Goal: Information Seeking & Learning: Learn about a topic

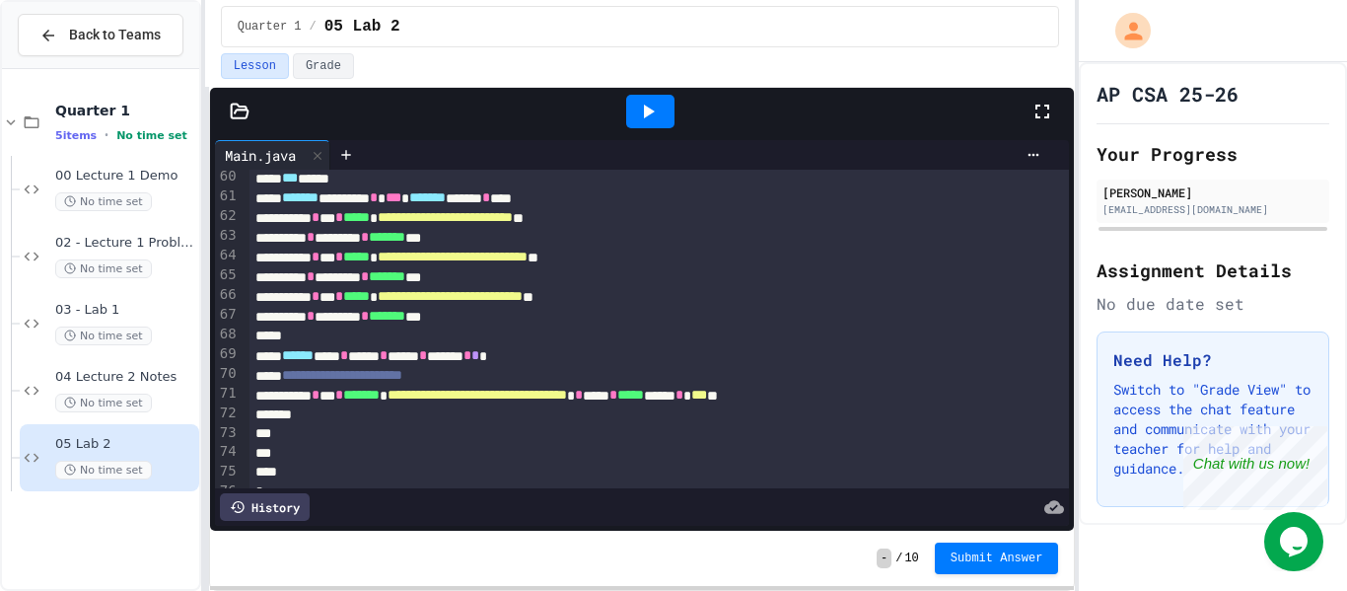
scroll to position [1190, 0]
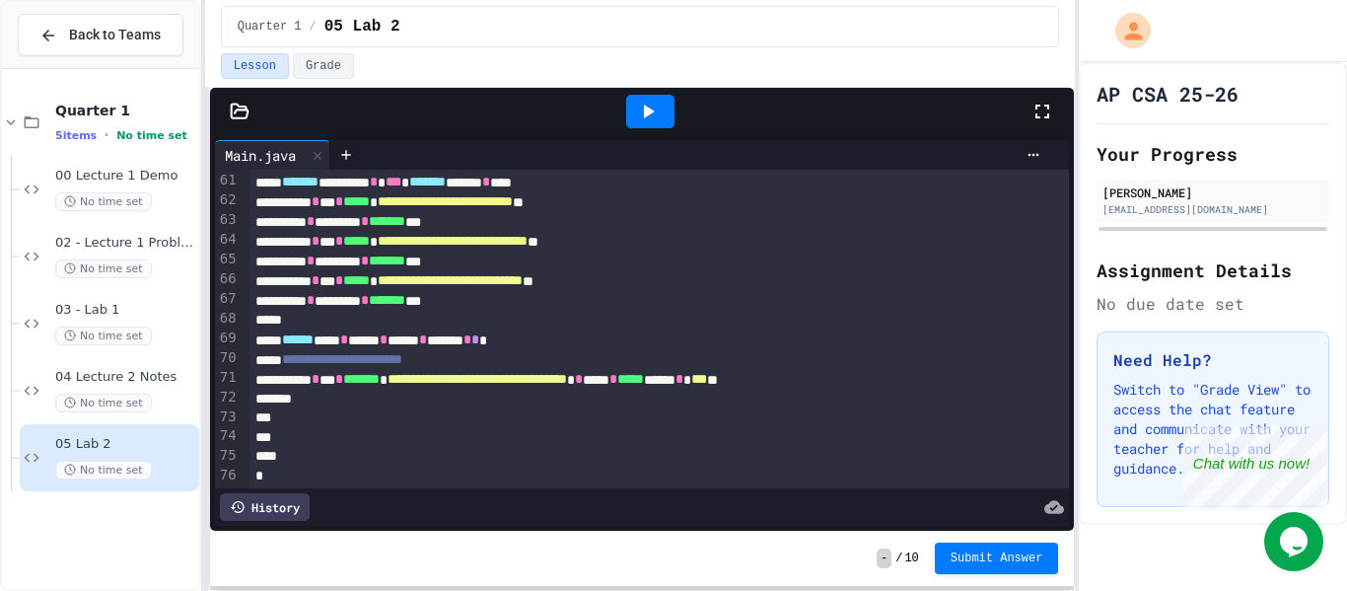
click at [859, 379] on div "**********" at bounding box center [730, 380] width 962 height 20
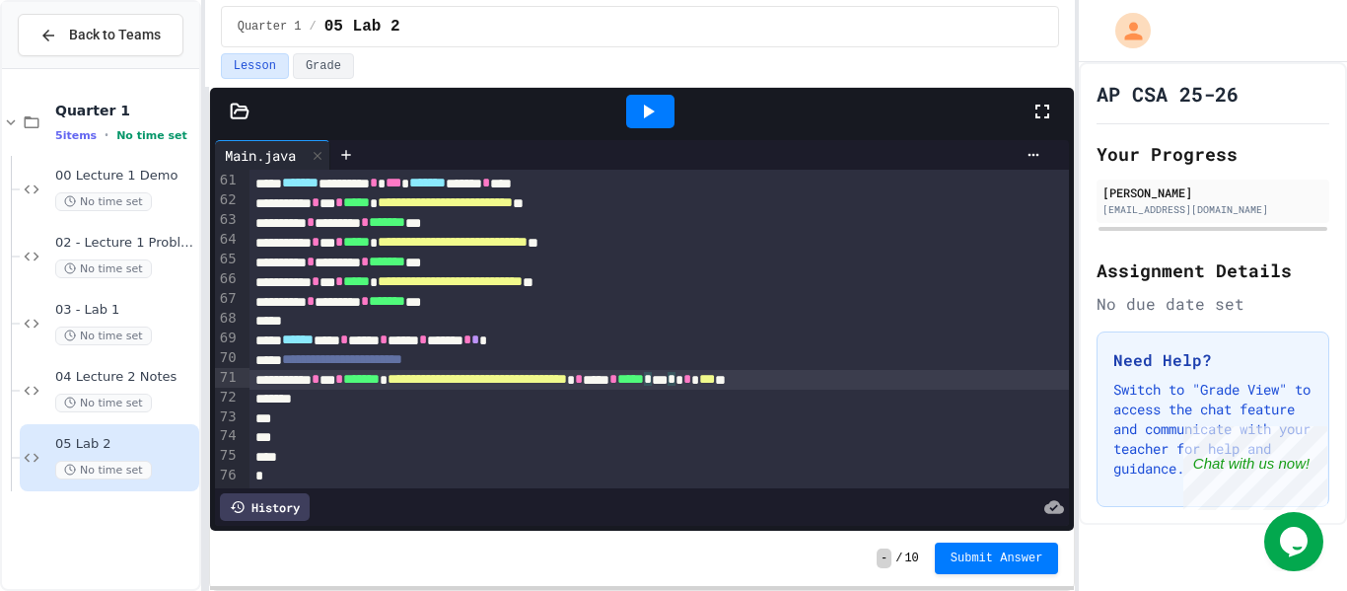
click at [662, 106] on div at bounding box center [650, 112] width 48 height 34
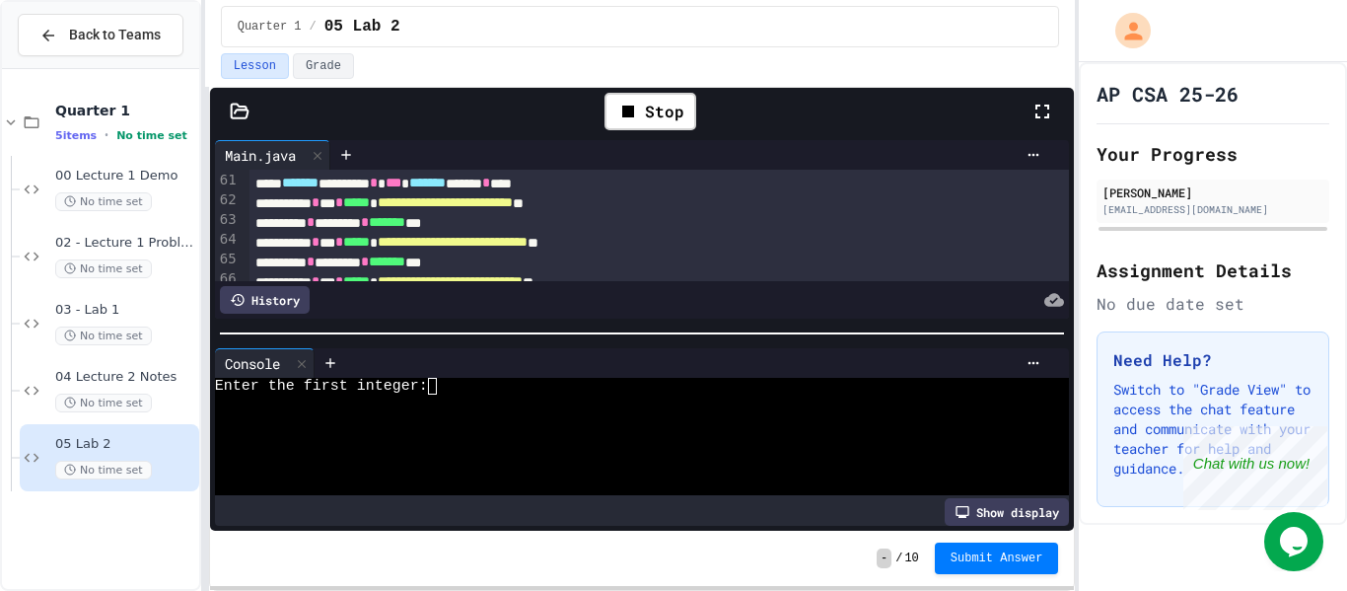
click at [797, 335] on div at bounding box center [642, 333] width 865 height 20
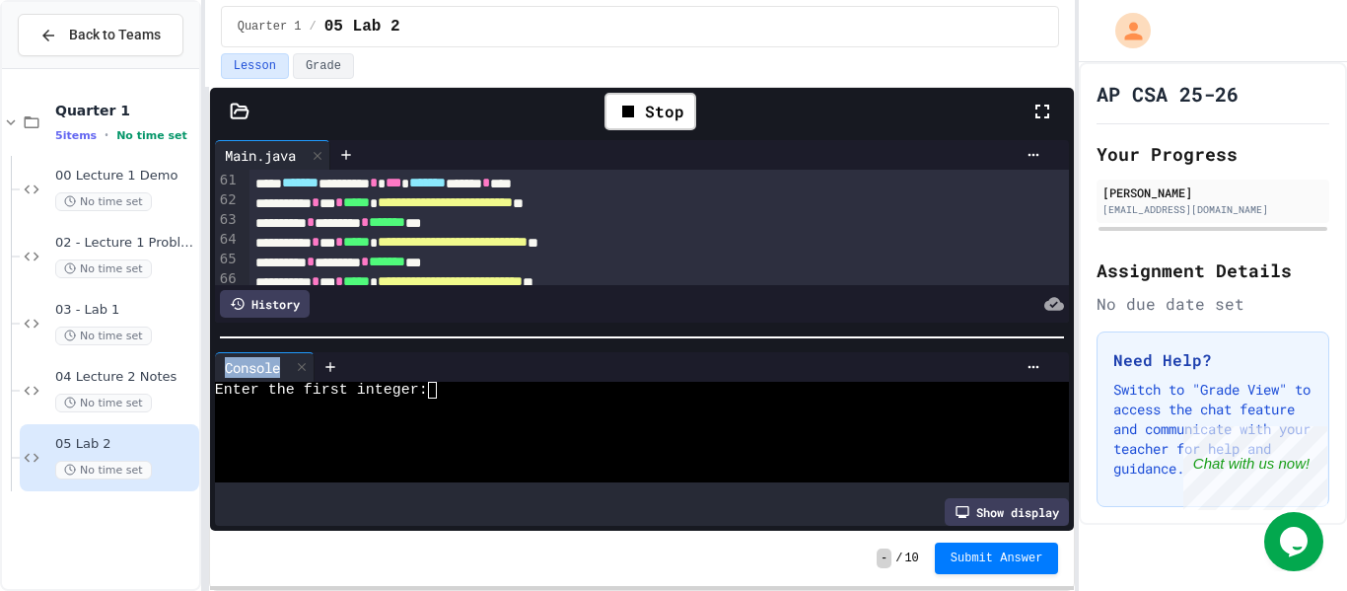
drag, startPoint x: 797, startPoint y: 342, endPoint x: 799, endPoint y: 378, distance: 35.6
click at [799, 378] on div "**********" at bounding box center [642, 332] width 865 height 395
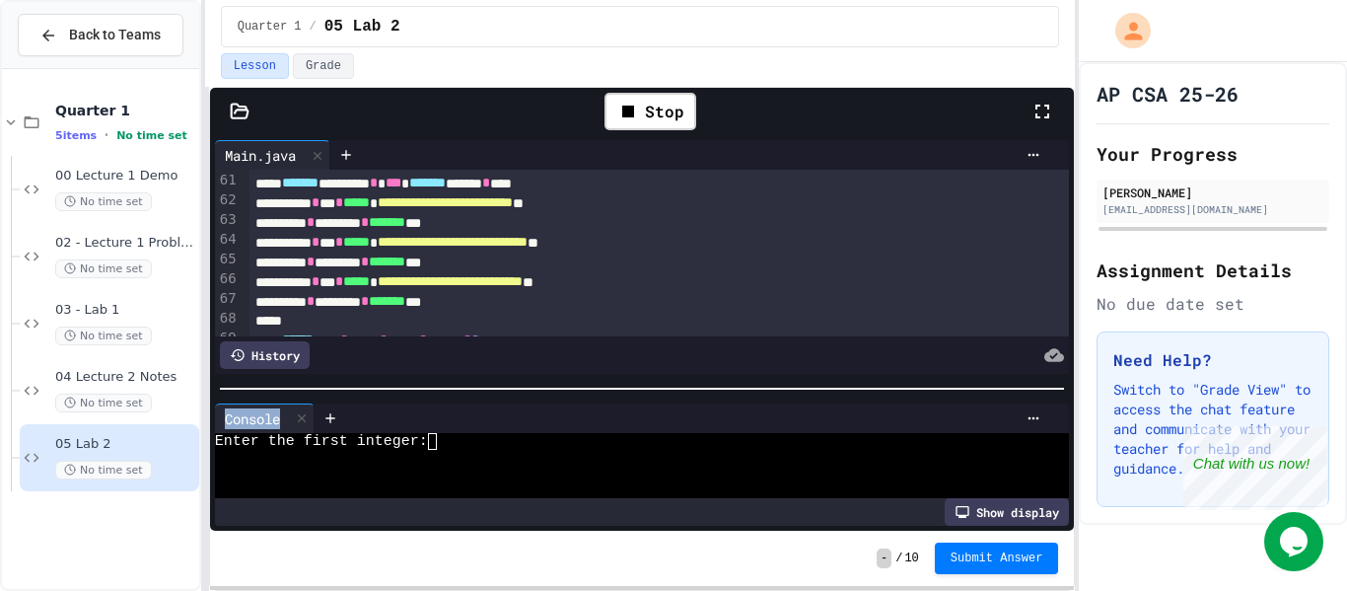
click at [757, 398] on div at bounding box center [642, 389] width 865 height 20
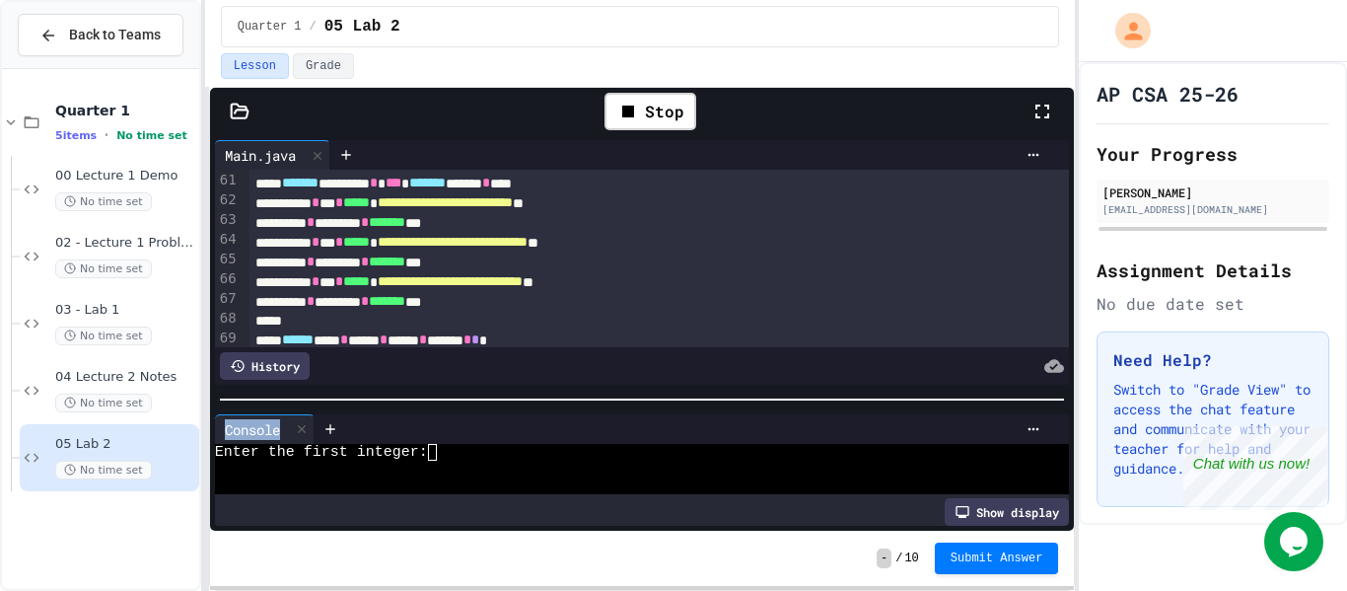
scroll to position [1331, 0]
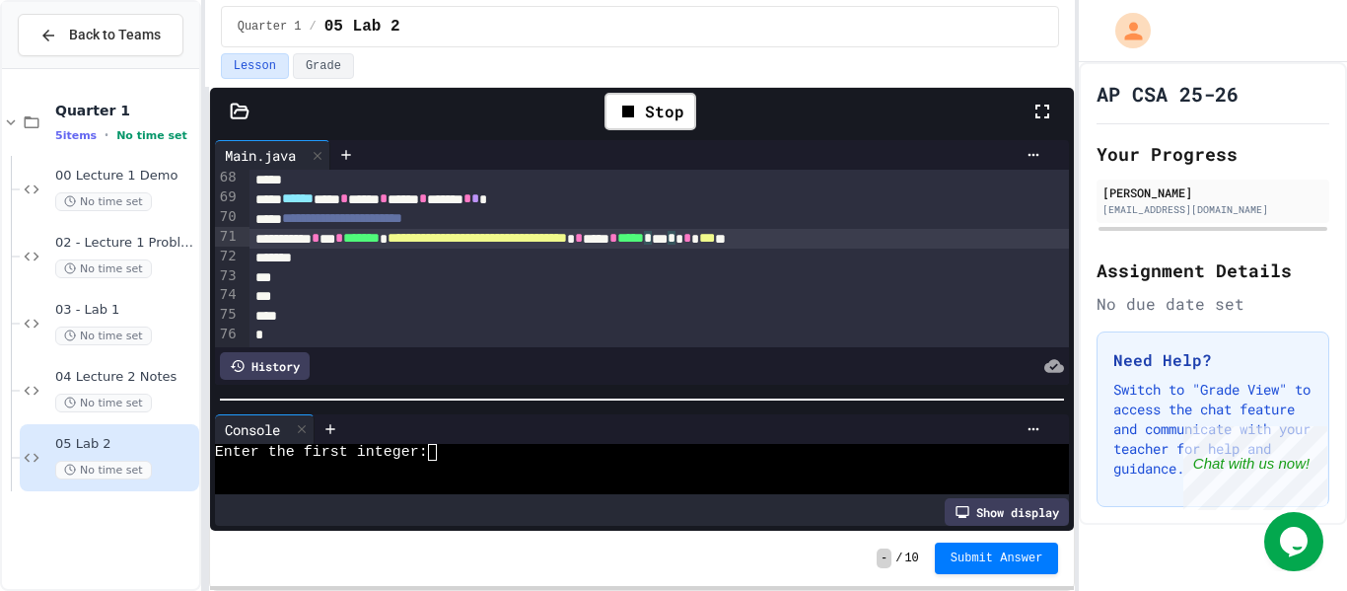
click at [675, 237] on span "*" at bounding box center [672, 238] width 8 height 14
click at [644, 123] on div "Stop" at bounding box center [650, 111] width 92 height 37
click at [644, 121] on icon at bounding box center [648, 112] width 24 height 24
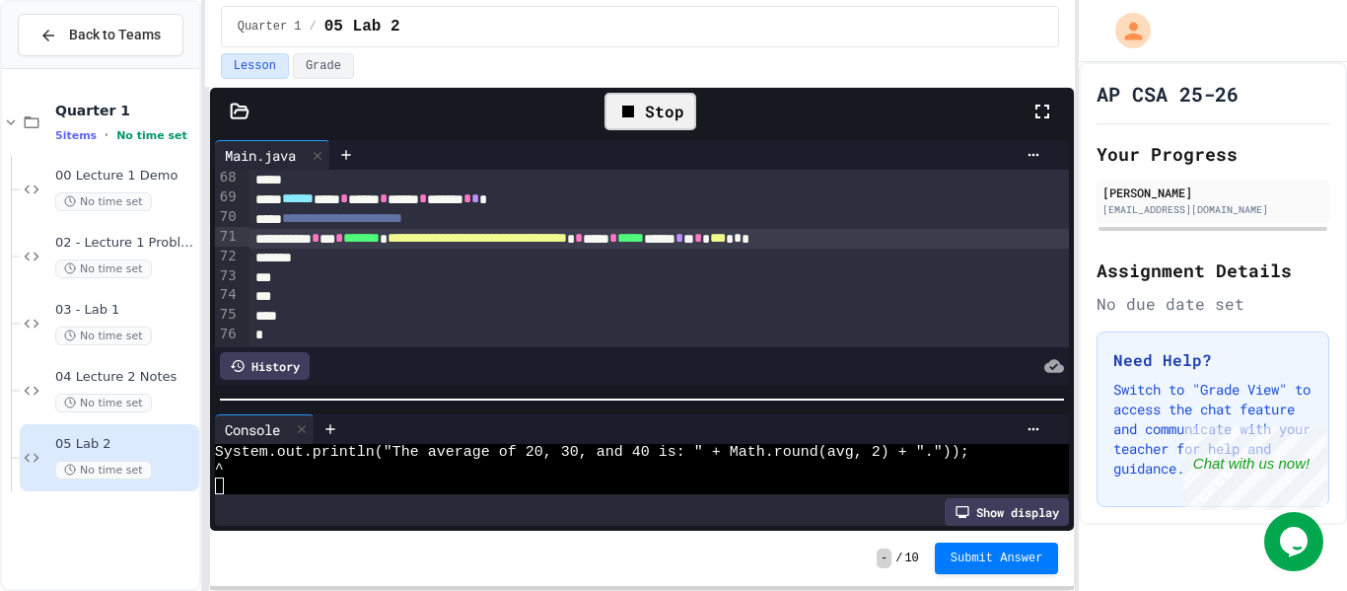
scroll to position [34, 0]
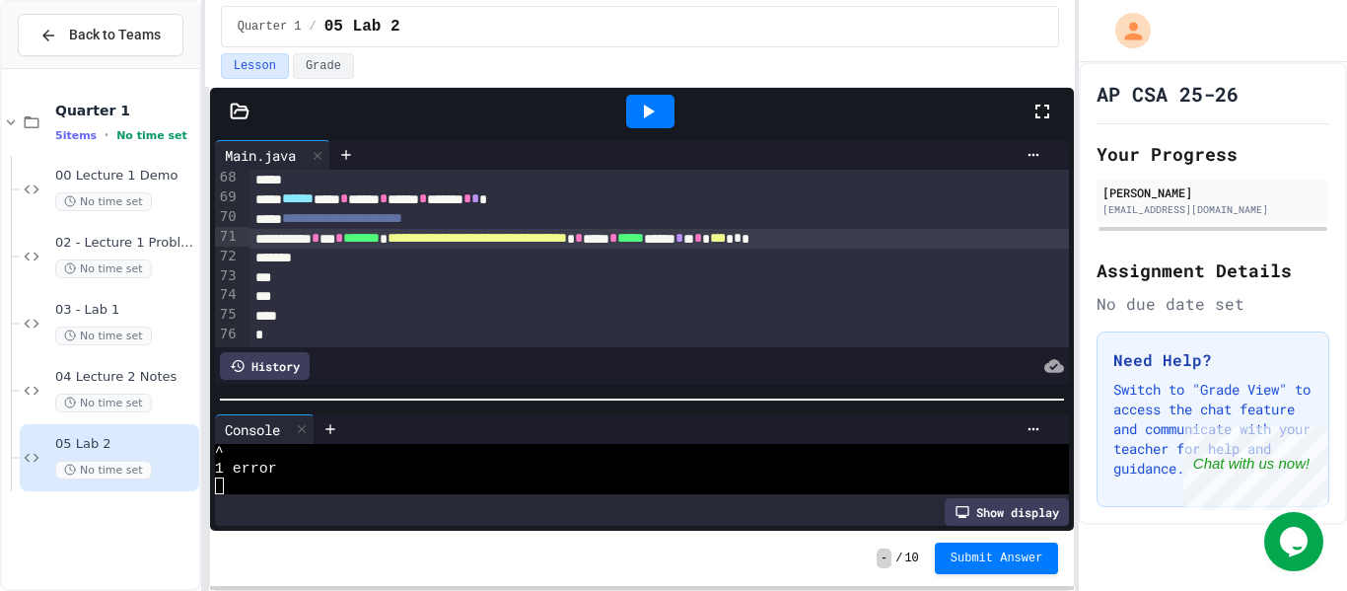
click at [1041, 106] on icon at bounding box center [1042, 112] width 24 height 24
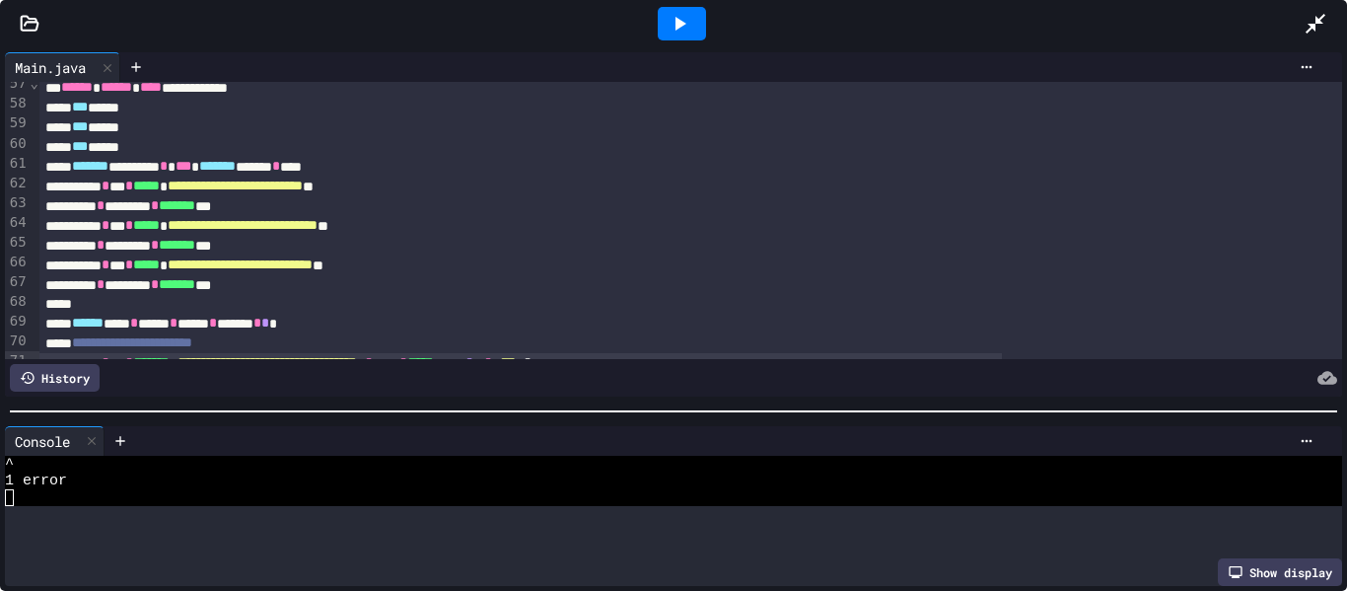
scroll to position [0, 0]
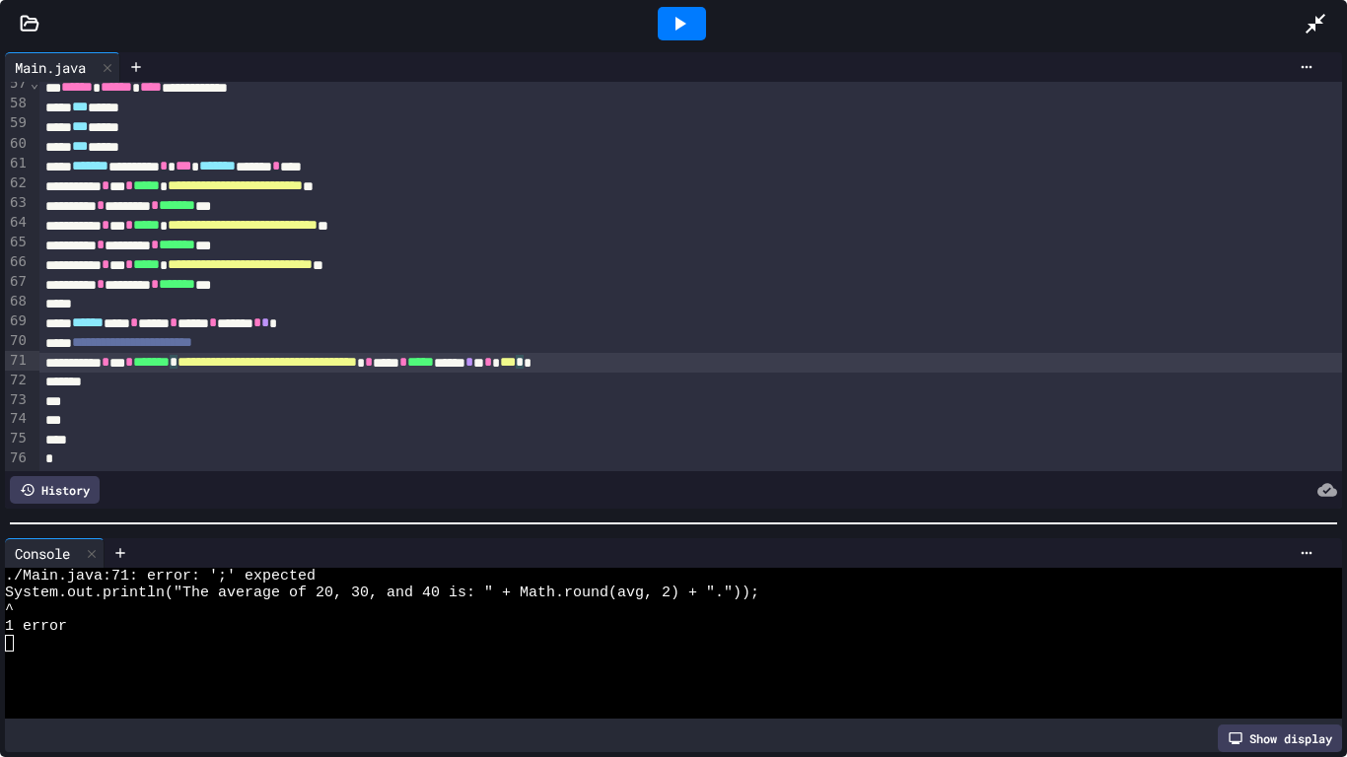
click at [695, 12] on div at bounding box center [682, 24] width 48 height 34
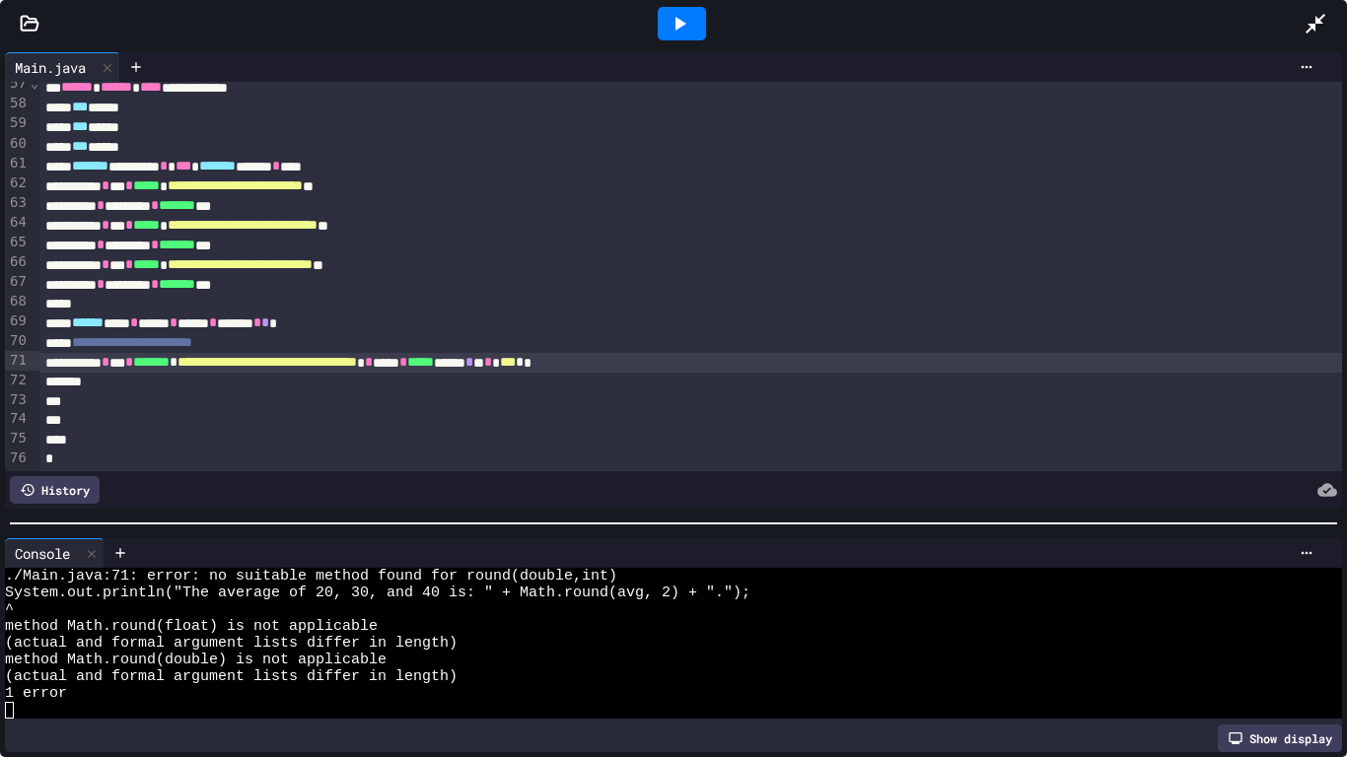
click at [473, 366] on span "*" at bounding box center [469, 362] width 8 height 14
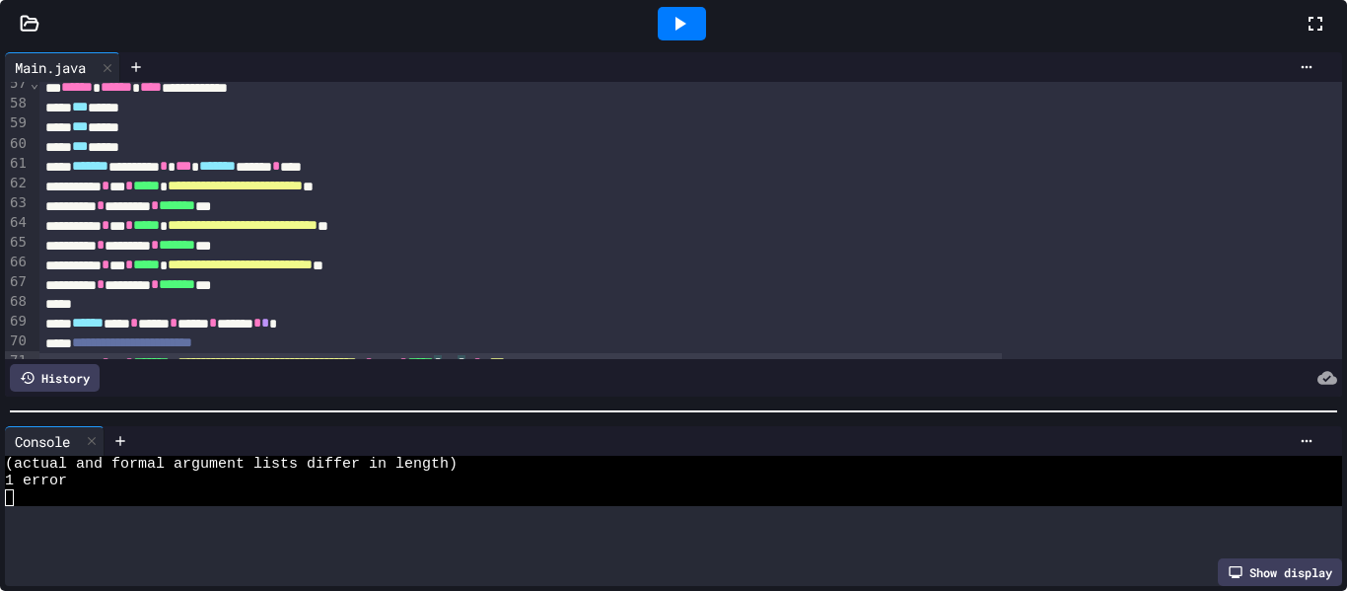
scroll to position [101, 0]
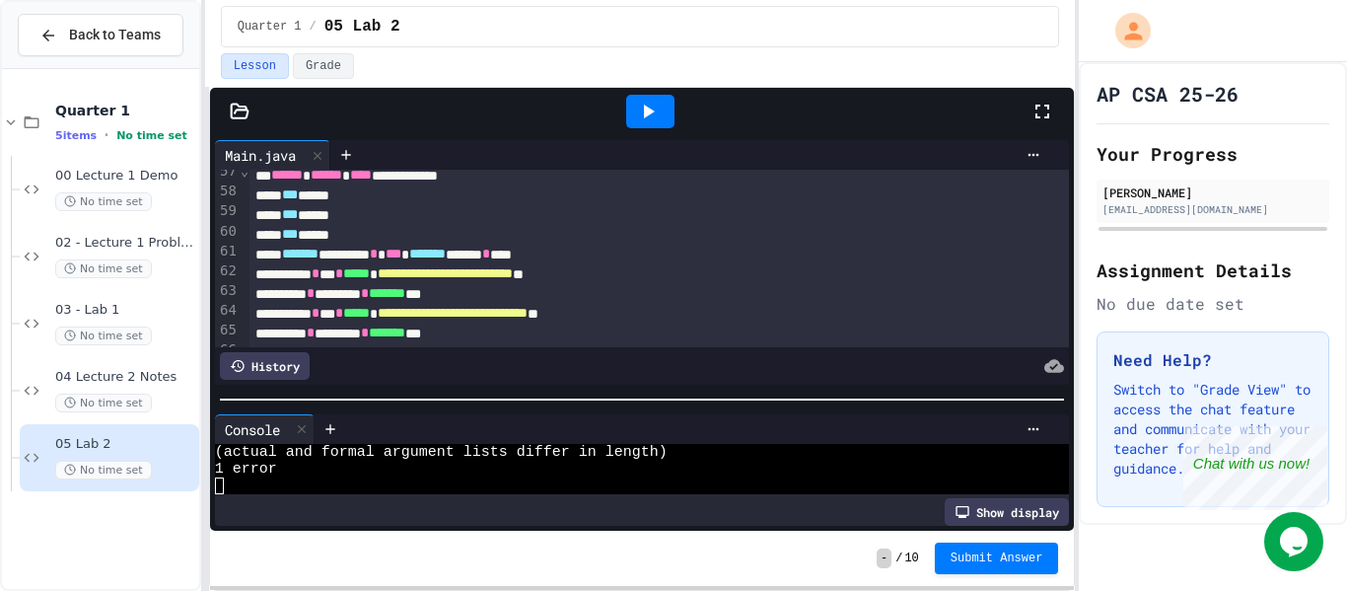
click at [644, 106] on icon at bounding box center [649, 112] width 11 height 14
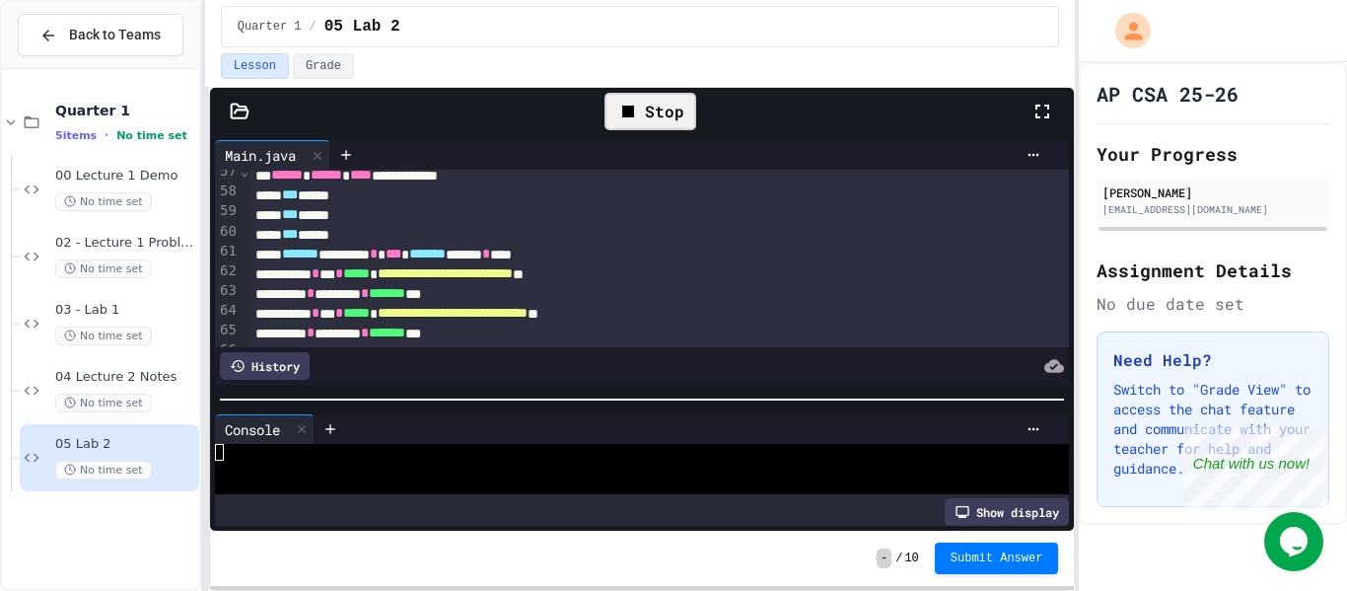
scroll to position [0, 0]
click at [141, 241] on span "02 - Lecture 1 Problem 2" at bounding box center [125, 243] width 140 height 17
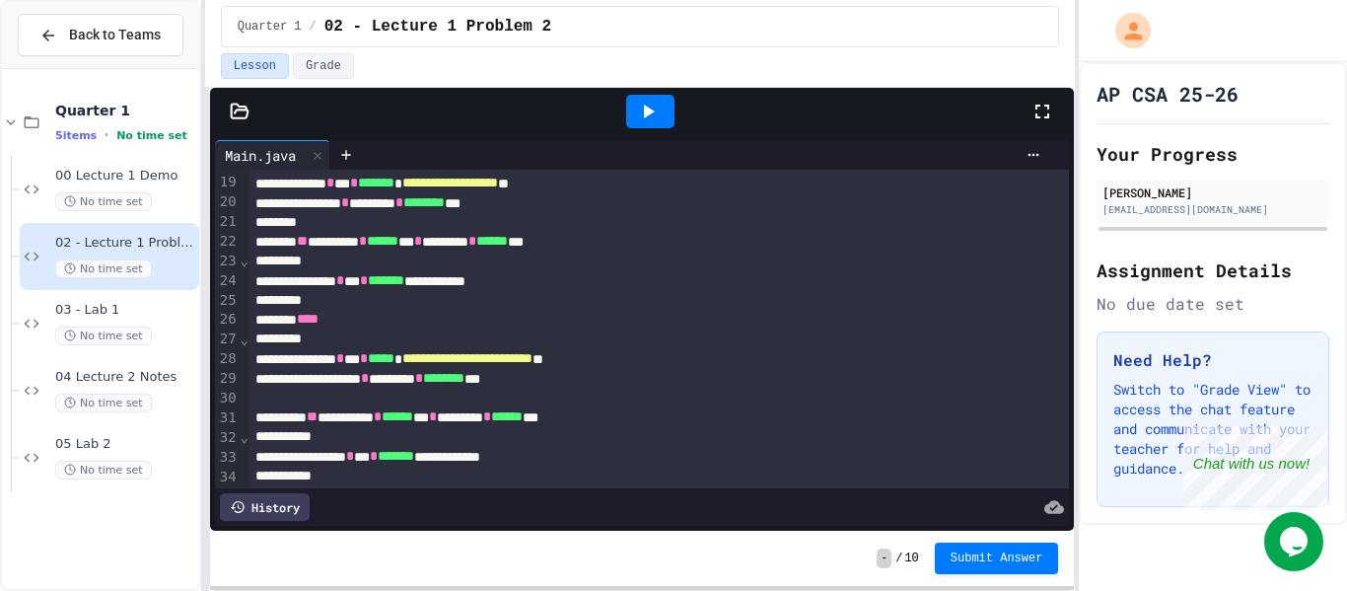
scroll to position [362, 0]
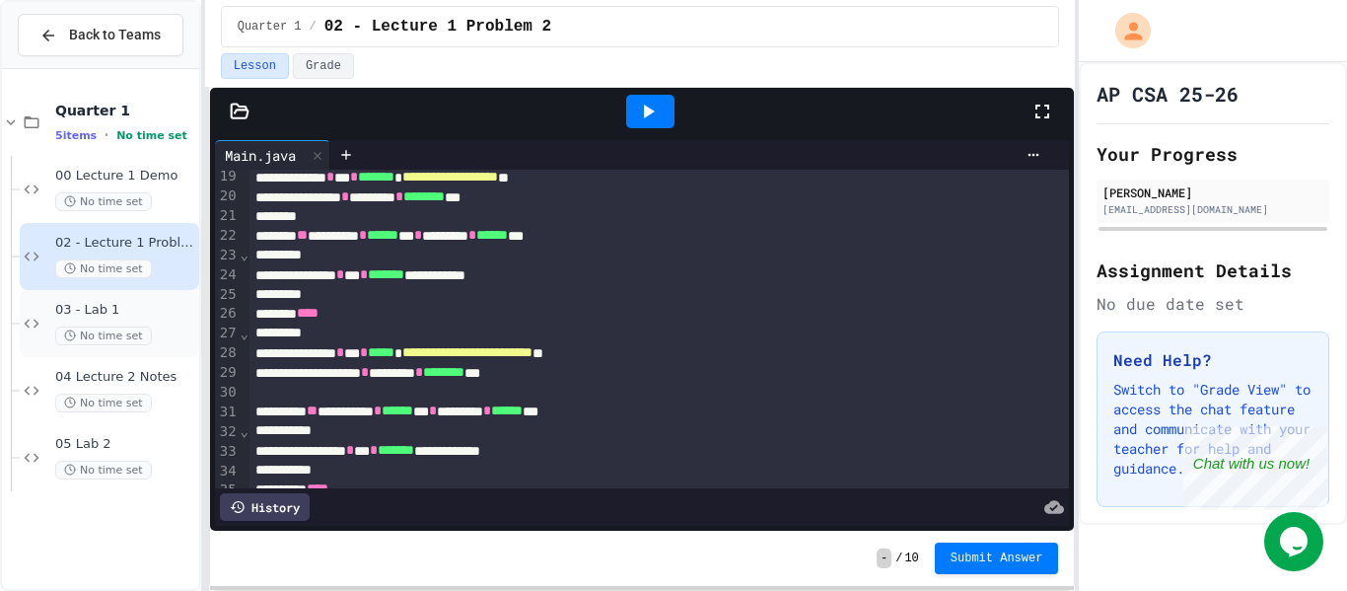
click at [159, 302] on span "03 - Lab 1" at bounding box center [125, 310] width 140 height 17
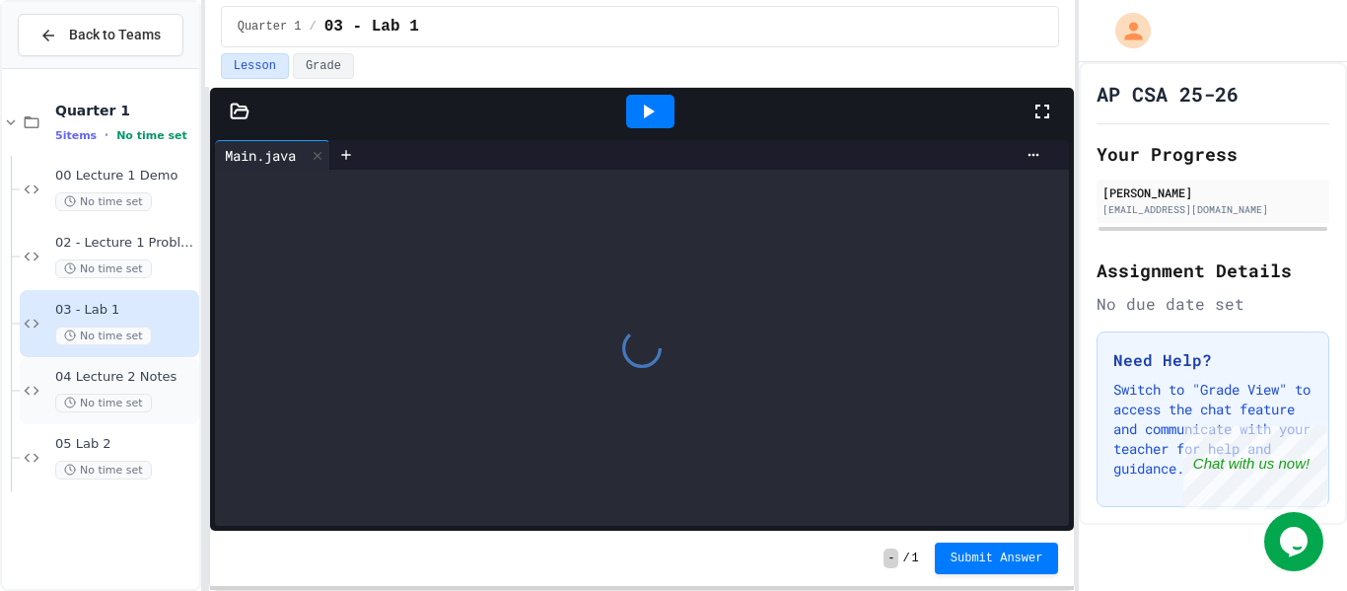
click at [115, 419] on div "04 Lecture 2 Notes No time set" at bounding box center [109, 390] width 179 height 67
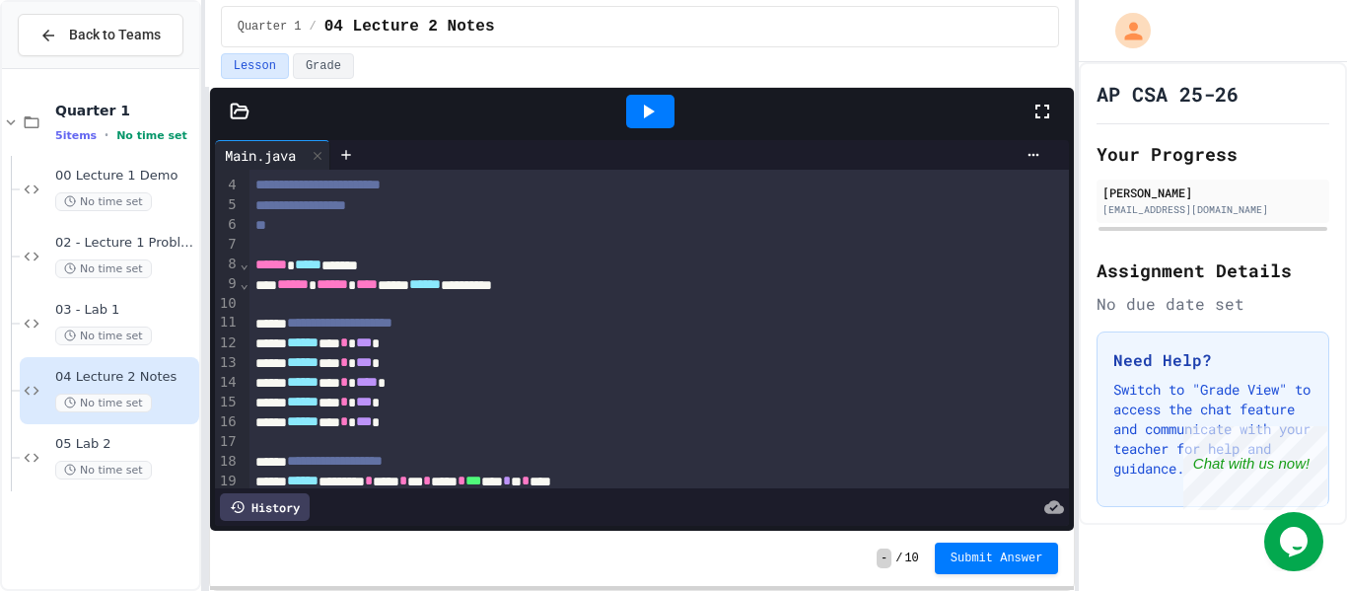
scroll to position [59, 0]
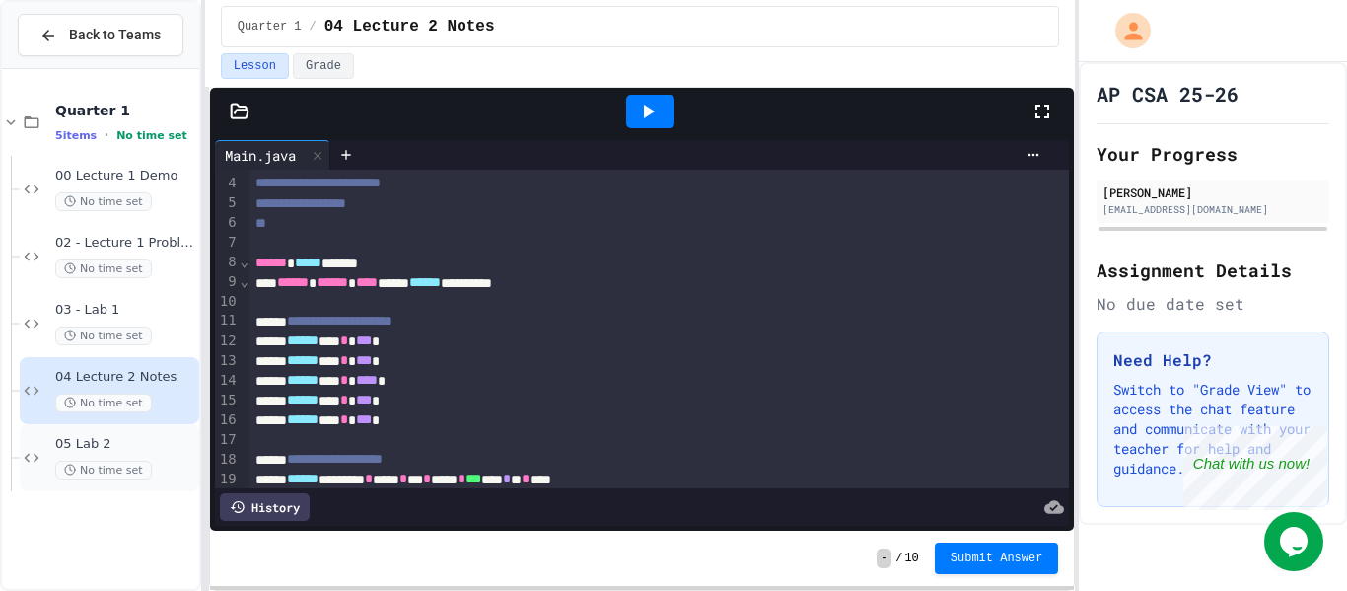
click at [99, 450] on span "05 Lab 2" at bounding box center [125, 444] width 140 height 17
